Goal: Find specific page/section: Find specific page/section

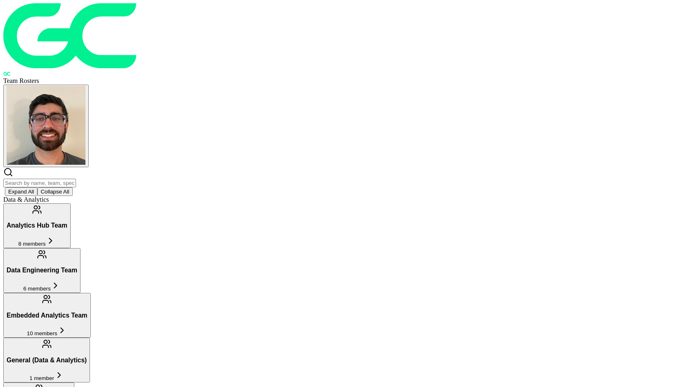
click at [76, 179] on input "text" at bounding box center [39, 183] width 73 height 9
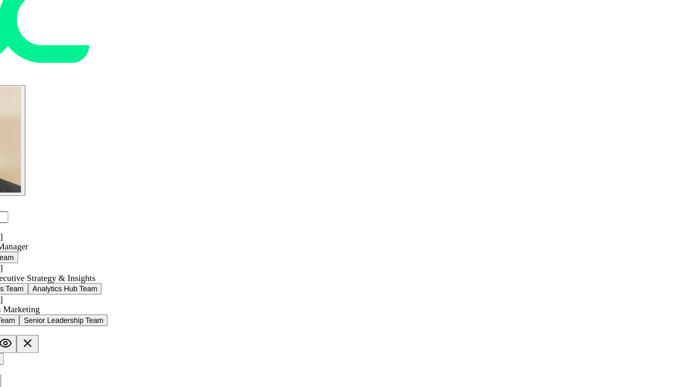
type input "[PERSON_NAME]"
click at [264, 225] on div "Senior Analyst, Executive Strategy & Insights" at bounding box center [357, 228] width 674 height 7
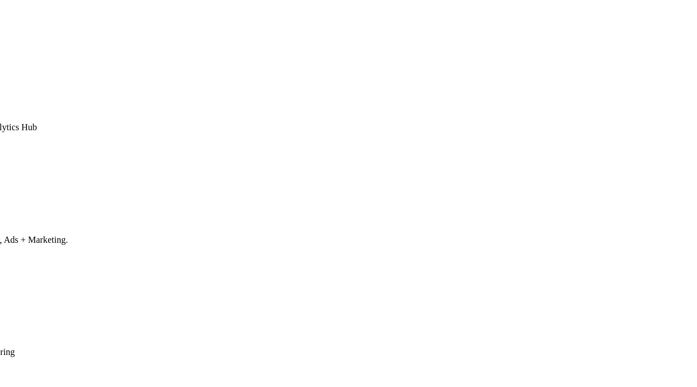
scroll to position [220, 0]
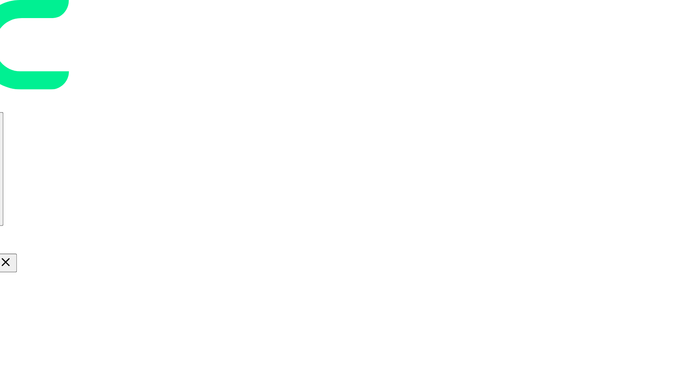
click at [71, 213] on button "Analytics Hub Team 8 members" at bounding box center [36, 235] width 67 height 45
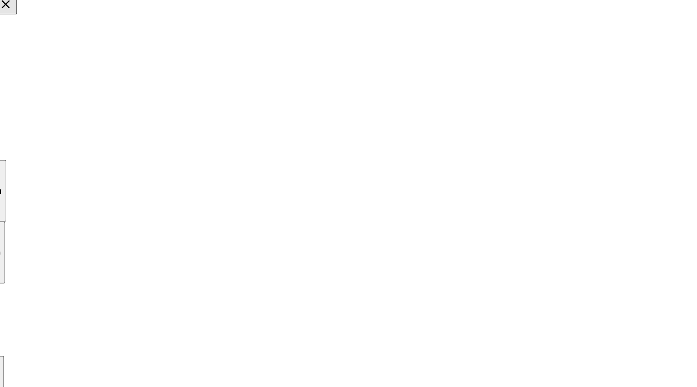
scroll to position [91, 0]
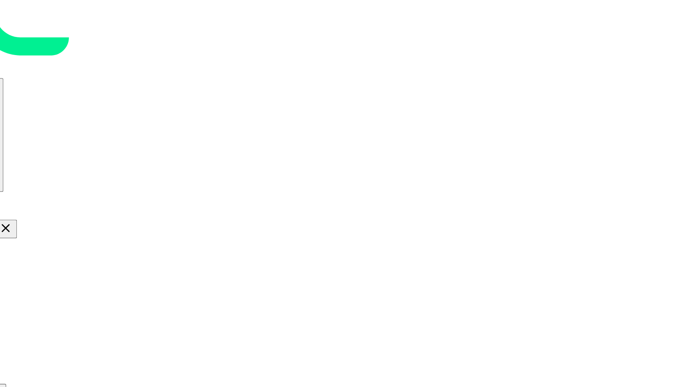
scroll to position [22, 0]
